Goal: Navigation & Orientation: Go to known website

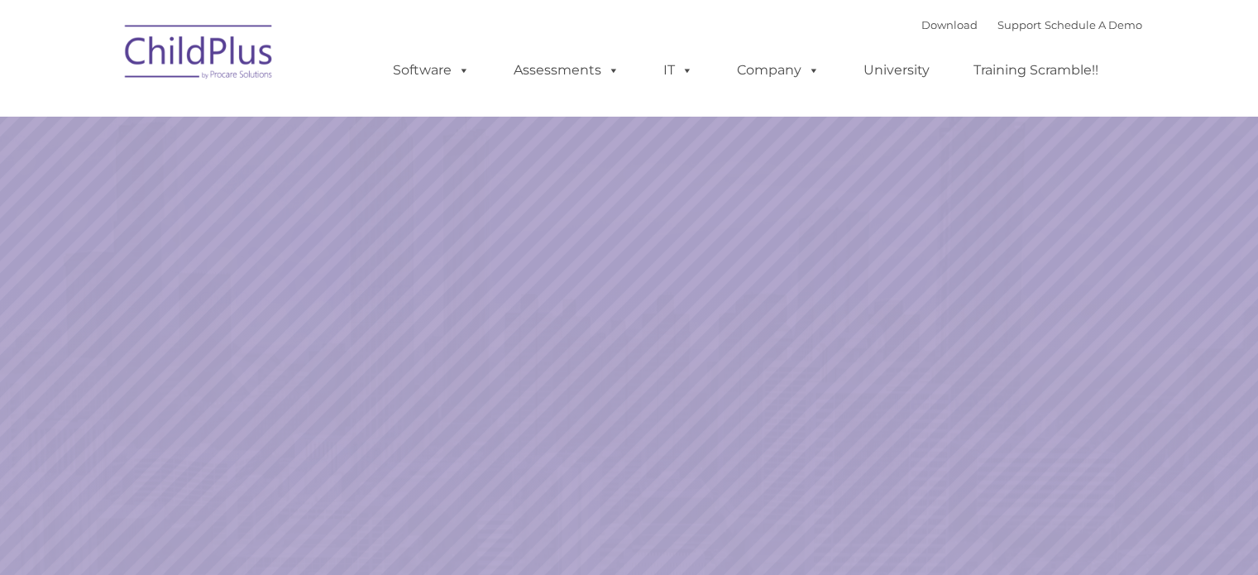
select select "MEDIUM"
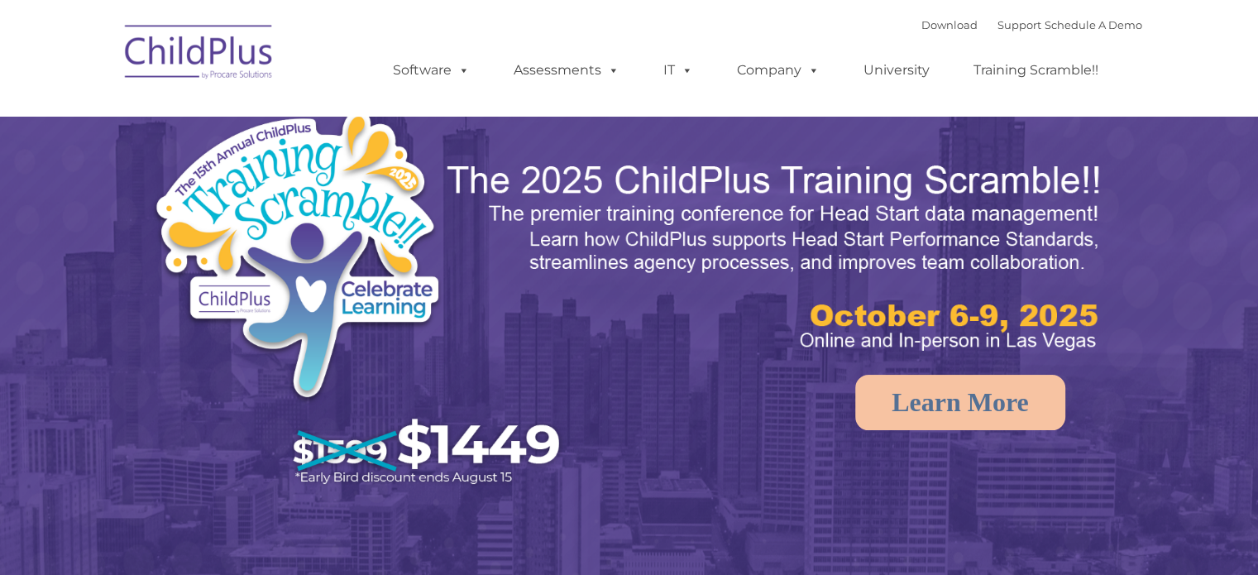
select select "MEDIUM"
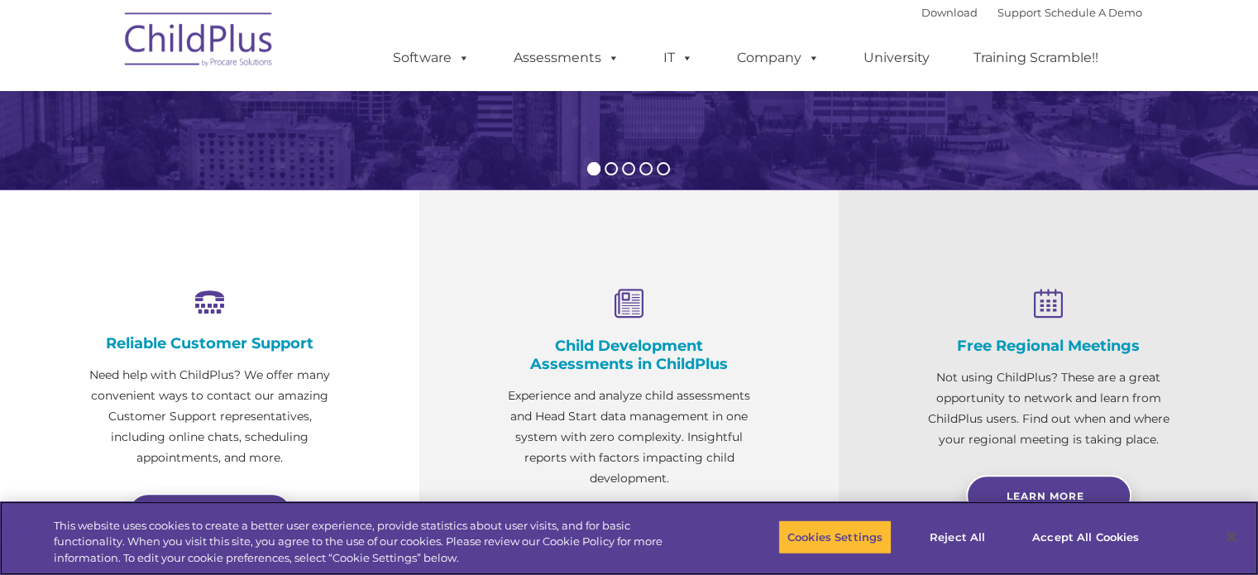
scroll to position [458, 0]
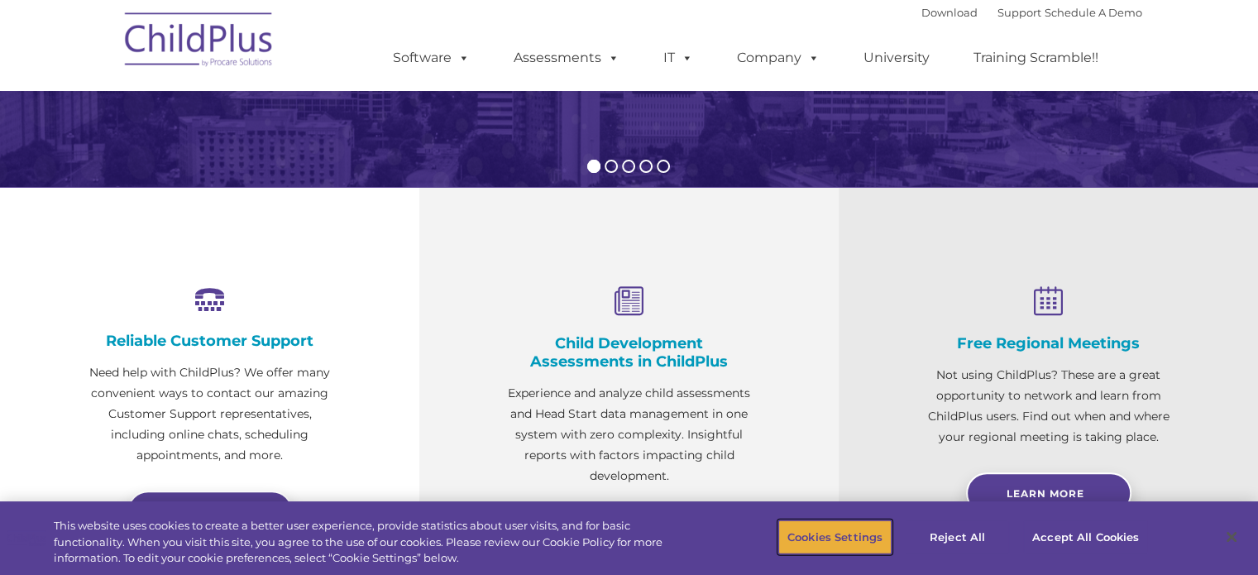
click at [835, 540] on button "Cookies Settings" at bounding box center [834, 537] width 113 height 35
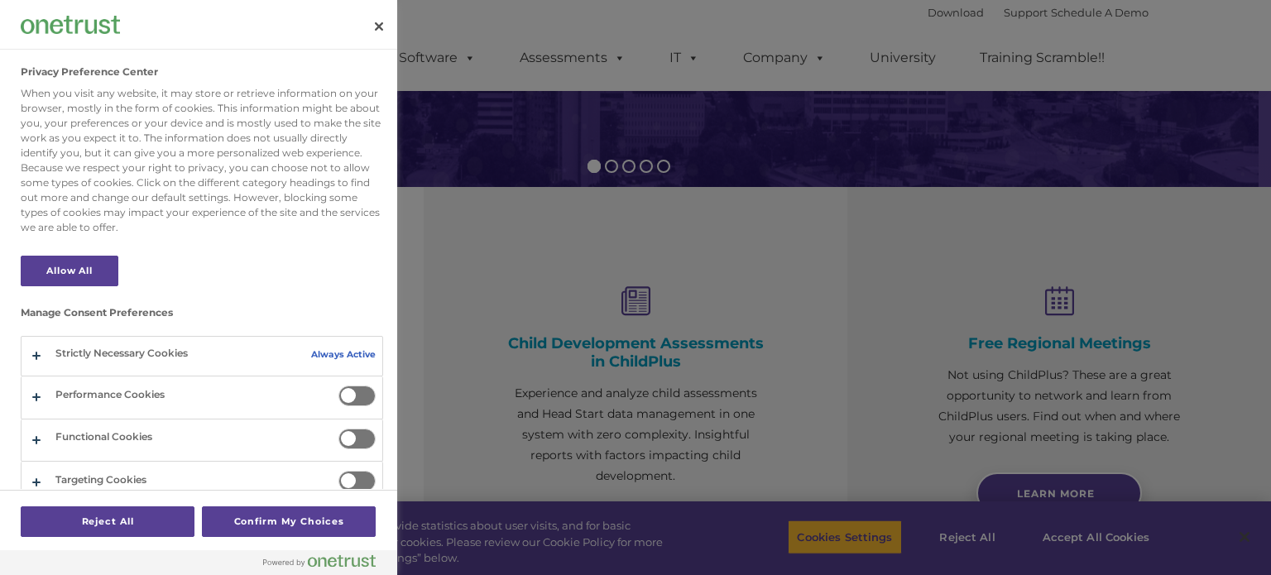
click at [1099, 539] on div at bounding box center [635, 287] width 1271 height 575
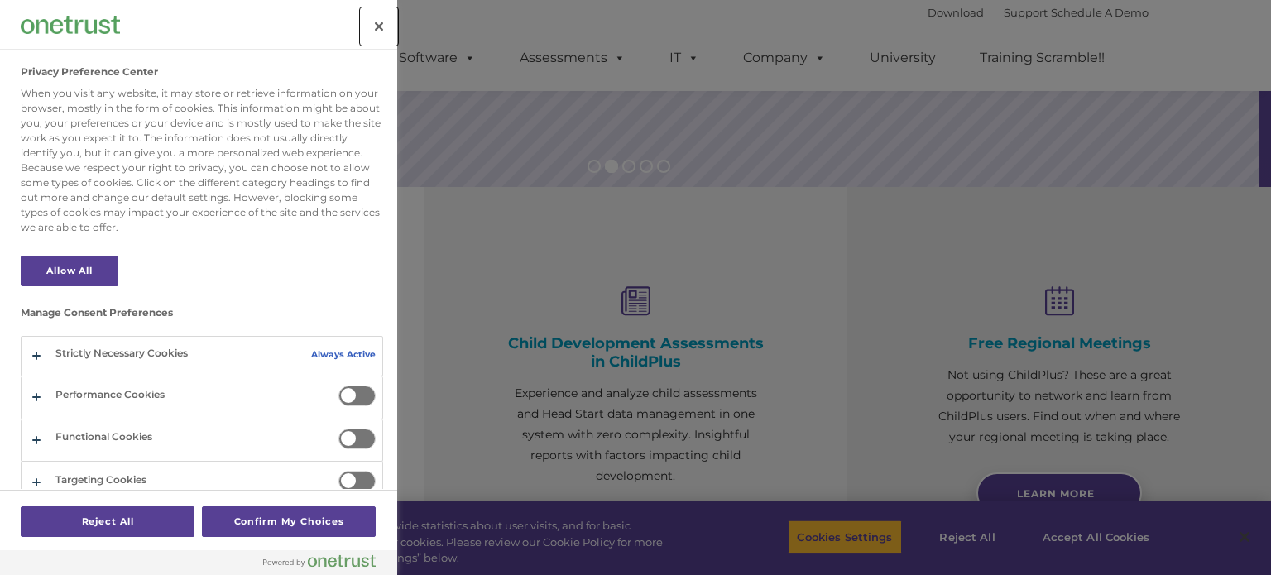
click at [381, 27] on button "Close" at bounding box center [379, 26] width 36 height 36
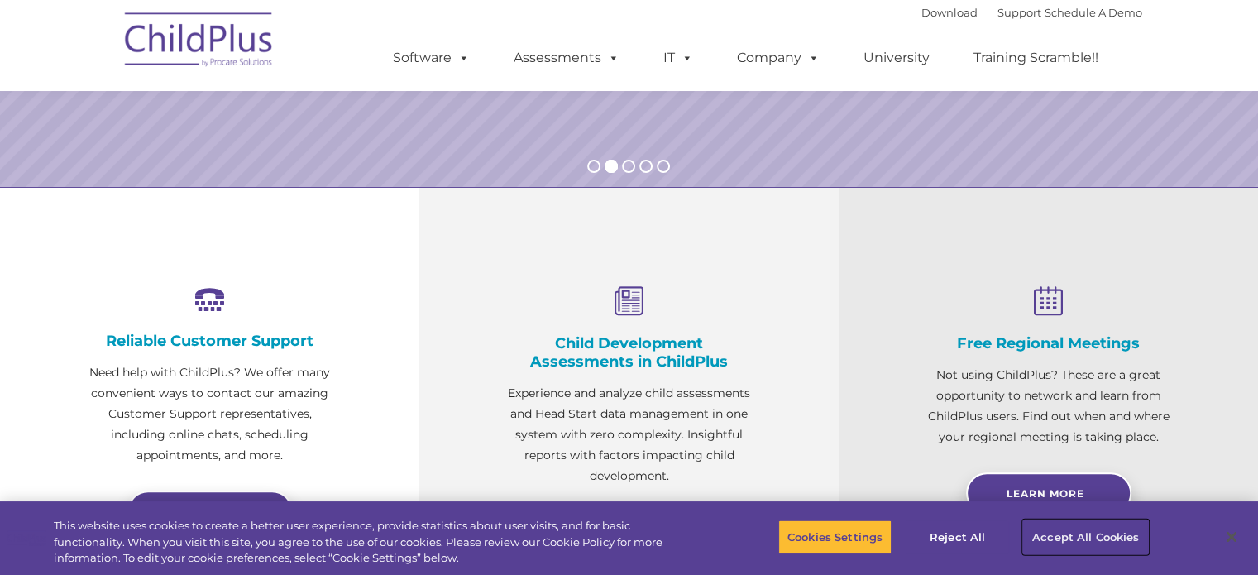
click at [1086, 534] on button "Accept All Cookies" at bounding box center [1085, 537] width 125 height 35
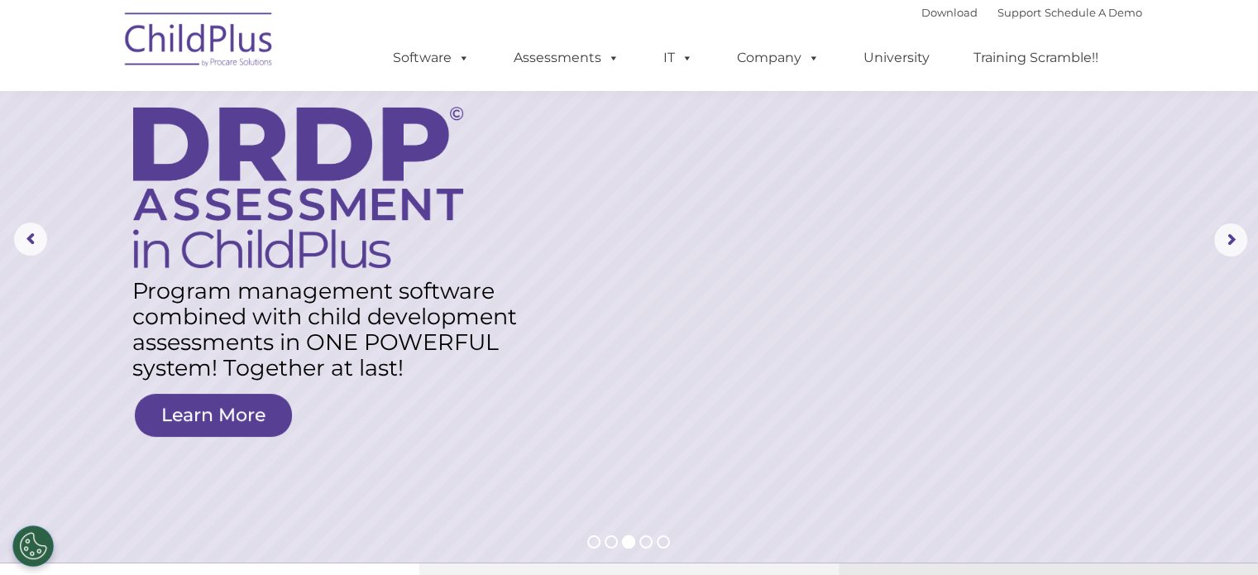
scroll to position [0, 0]
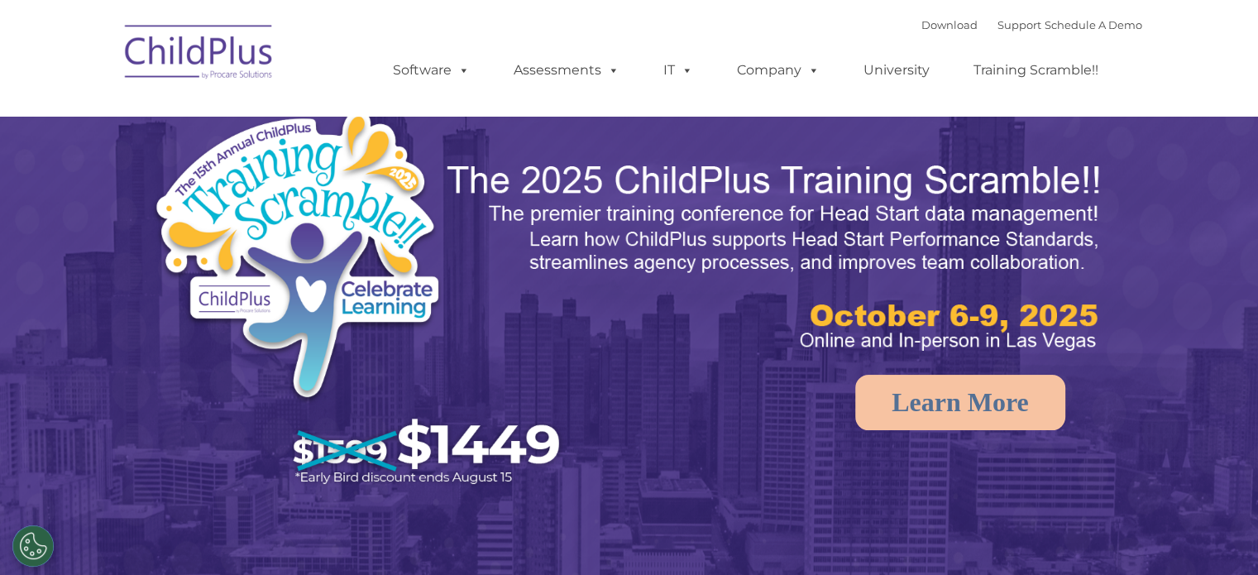
select select "MEDIUM"
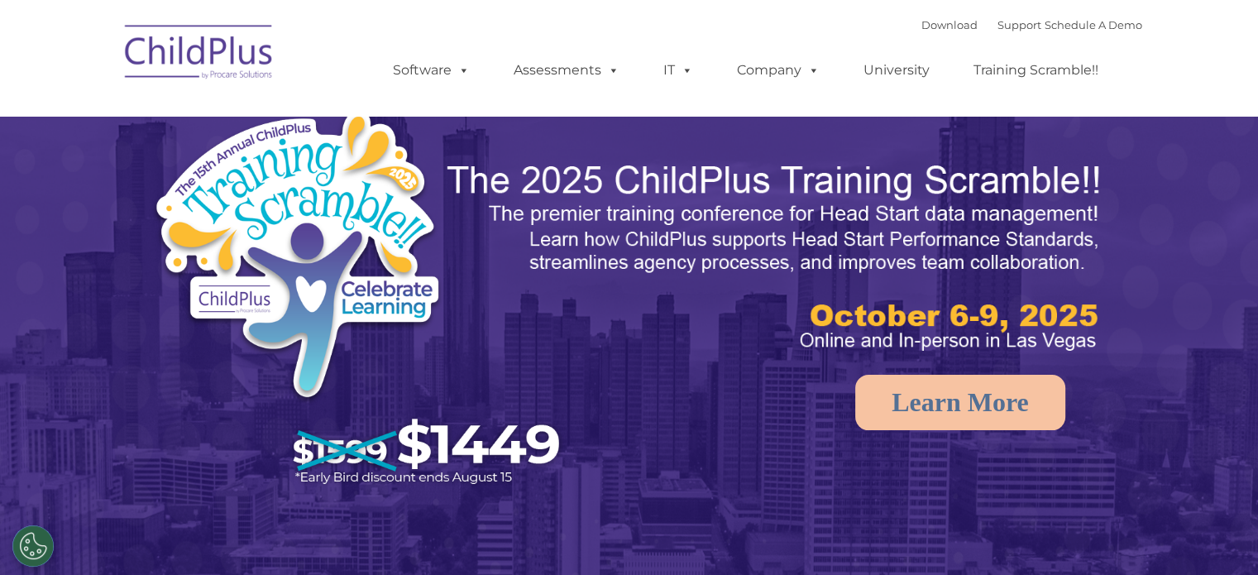
select select "MEDIUM"
click at [196, 42] on img at bounding box center [199, 54] width 165 height 83
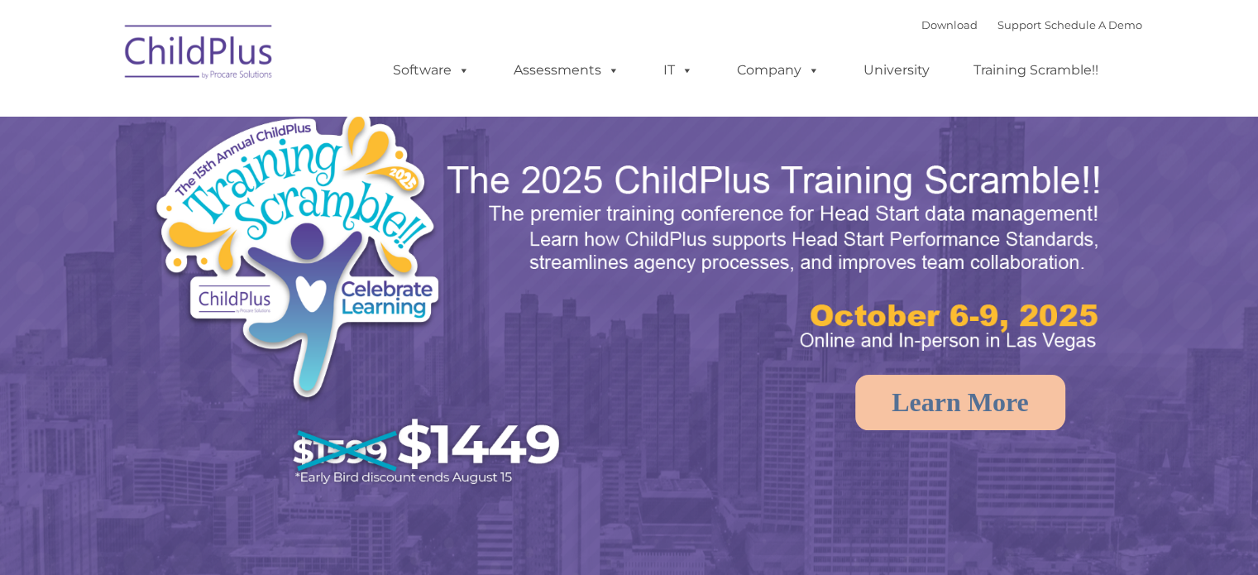
select select "MEDIUM"
